Goal: Information Seeking & Learning: Learn about a topic

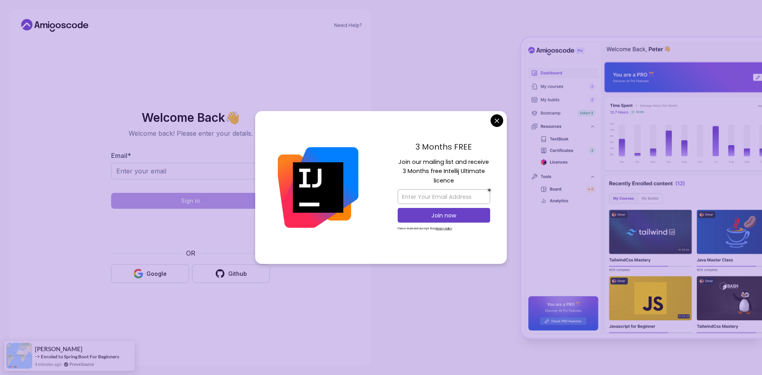
click at [493, 125] on body "Need Help? Welcome Back 👋 Welcome back! Please enter your details. Email * Sign…" at bounding box center [381, 187] width 762 height 375
